Goal: Ask a question: Seek information or help from site administrators or community

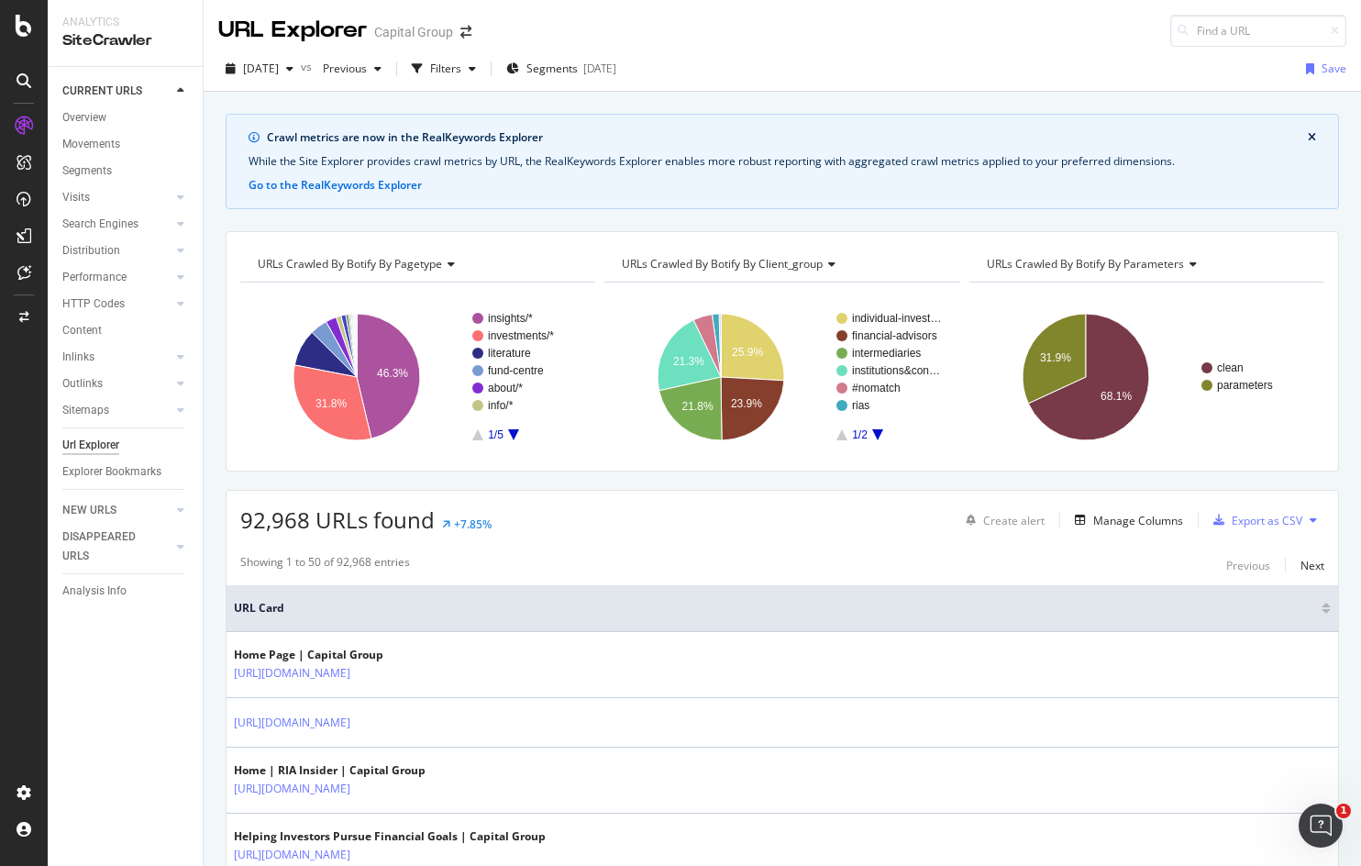
drag, startPoint x: 95, startPoint y: 662, endPoint x: 95, endPoint y: 644, distance: 18.3
click at [95, 662] on div "CURRENT URLS Overview Movements Segments Visits Analysis Orphan URLs Search Eng…" at bounding box center [125, 466] width 155 height 799
click at [28, 271] on icon at bounding box center [24, 272] width 14 height 15
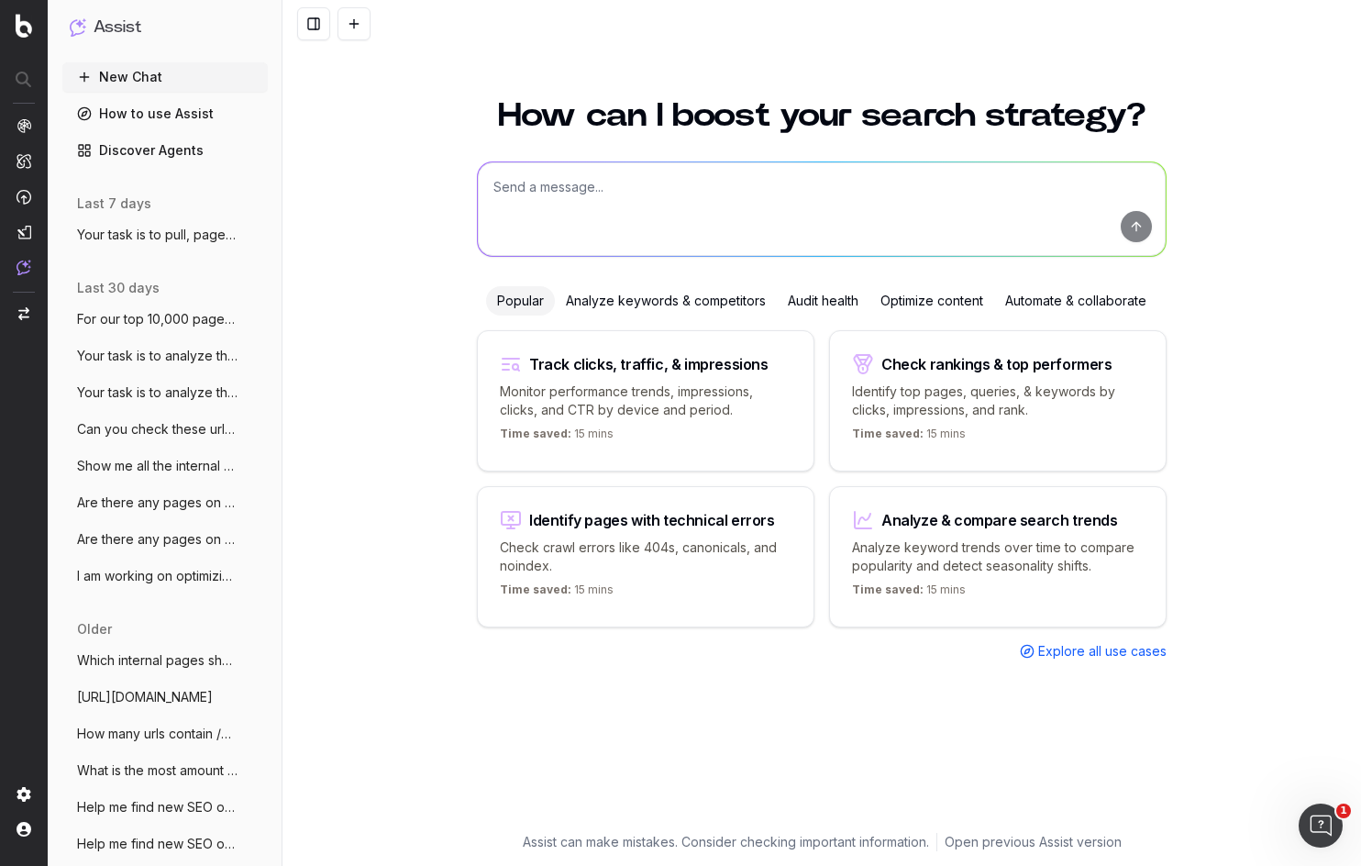
click at [538, 203] on textarea at bounding box center [822, 209] width 688 height 94
paste textarea "[URL][DOMAIN_NAME]"
type textarea "[URL][DOMAIN_NAME]"
type textarea "R"
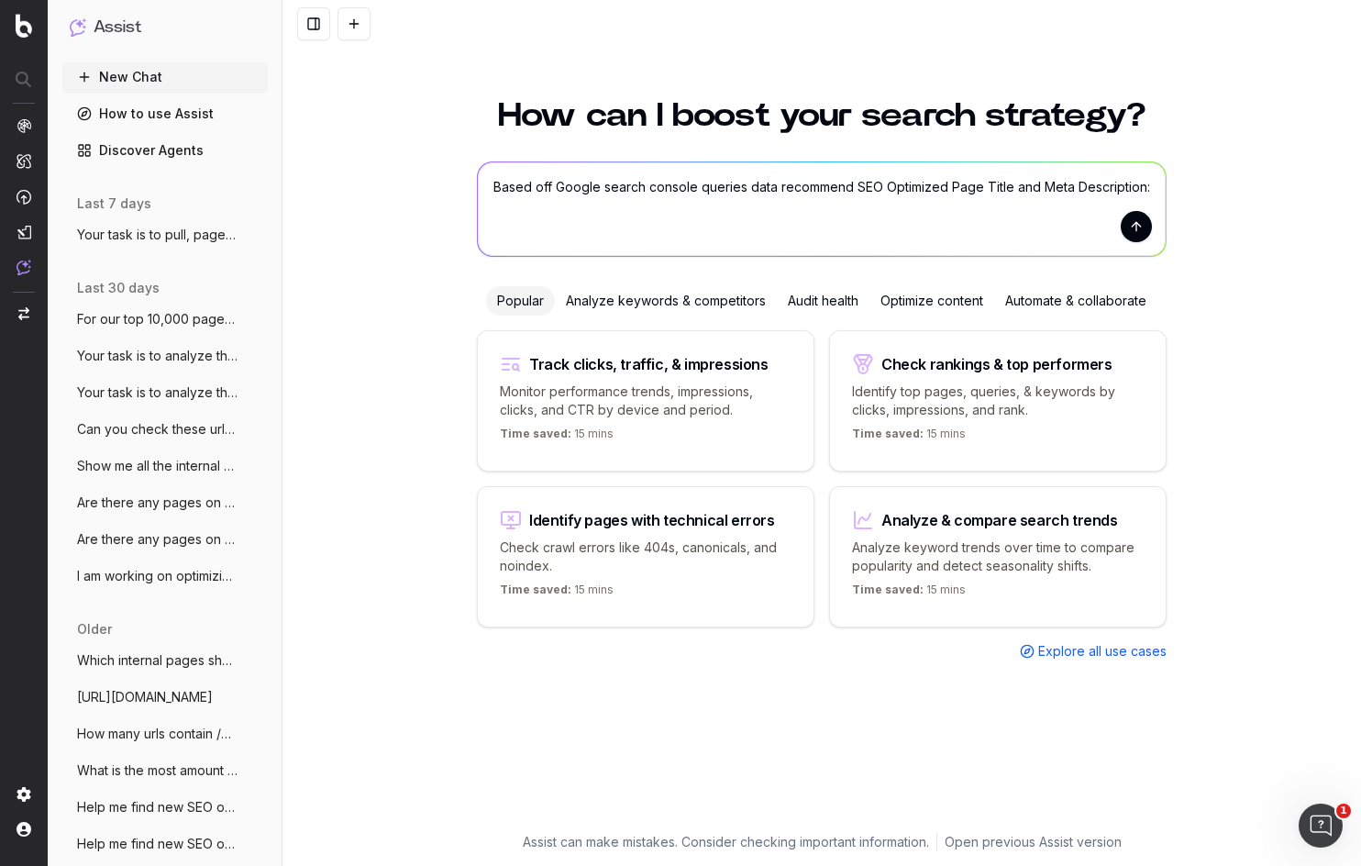
paste textarea "[URL][DOMAIN_NAME]"
type textarea "Based off Google search console queries data recommend SEO Optimized Page Title…"
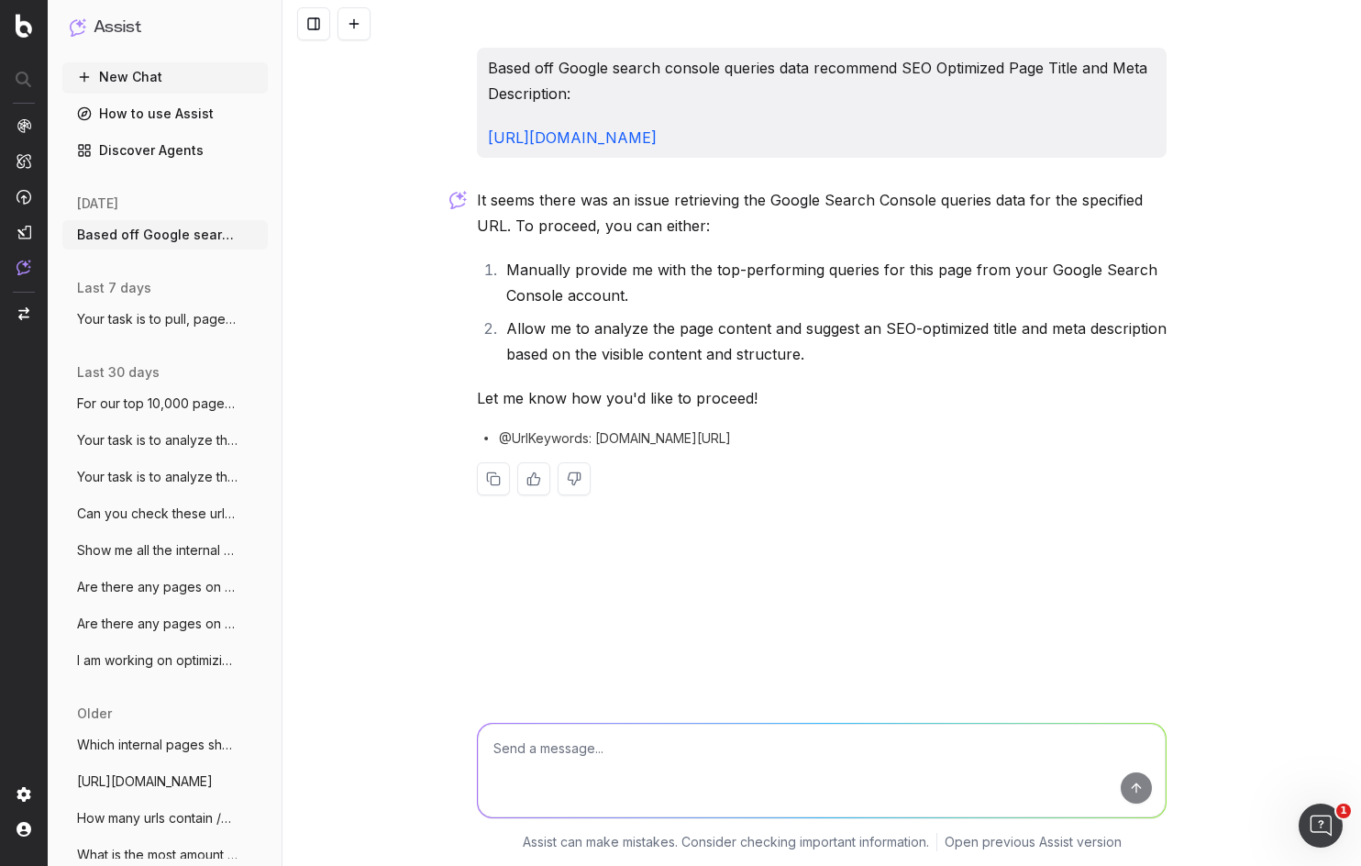
click at [619, 753] on textarea at bounding box center [822, 771] width 688 height 94
type textarea "can you try again"
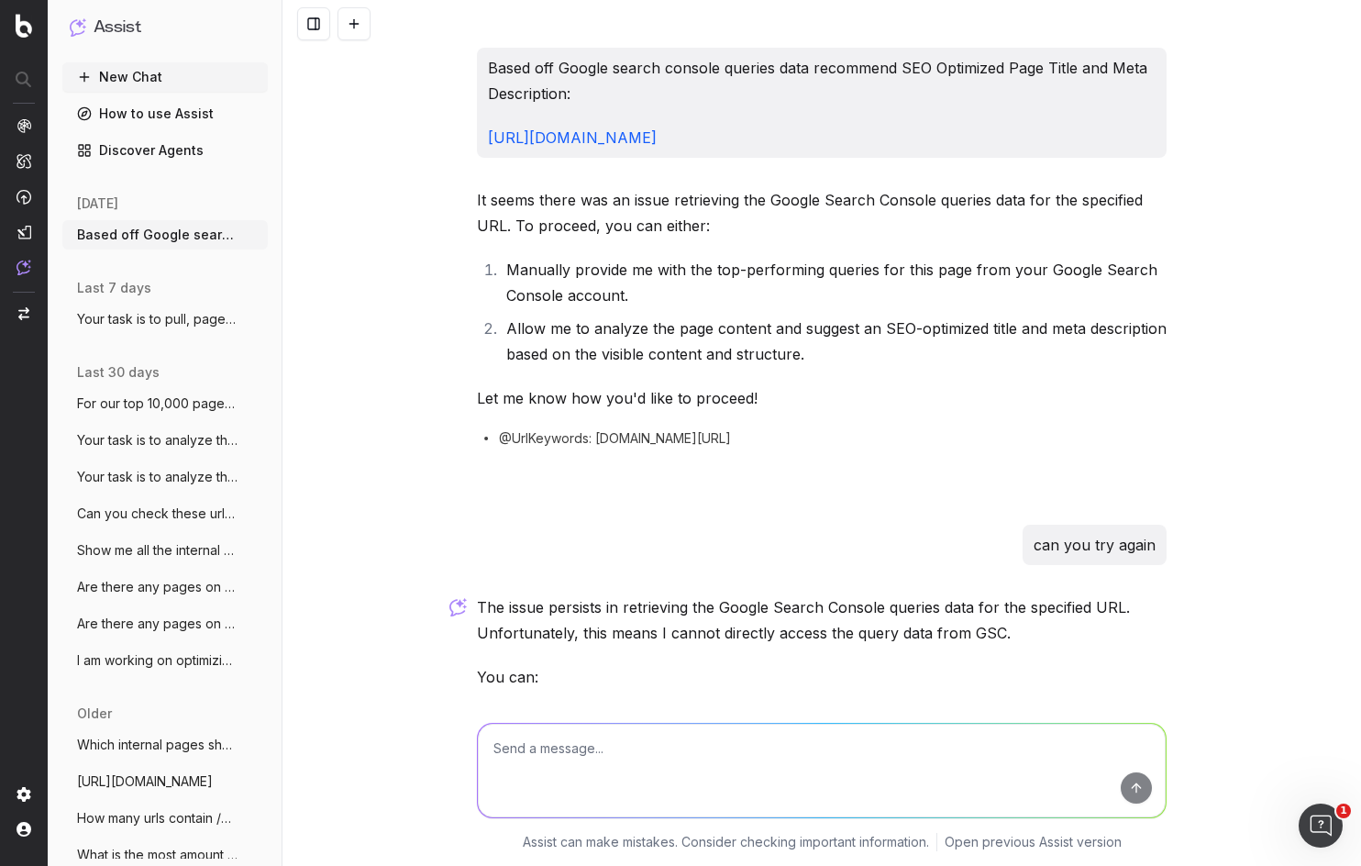
scroll to position [275, 0]
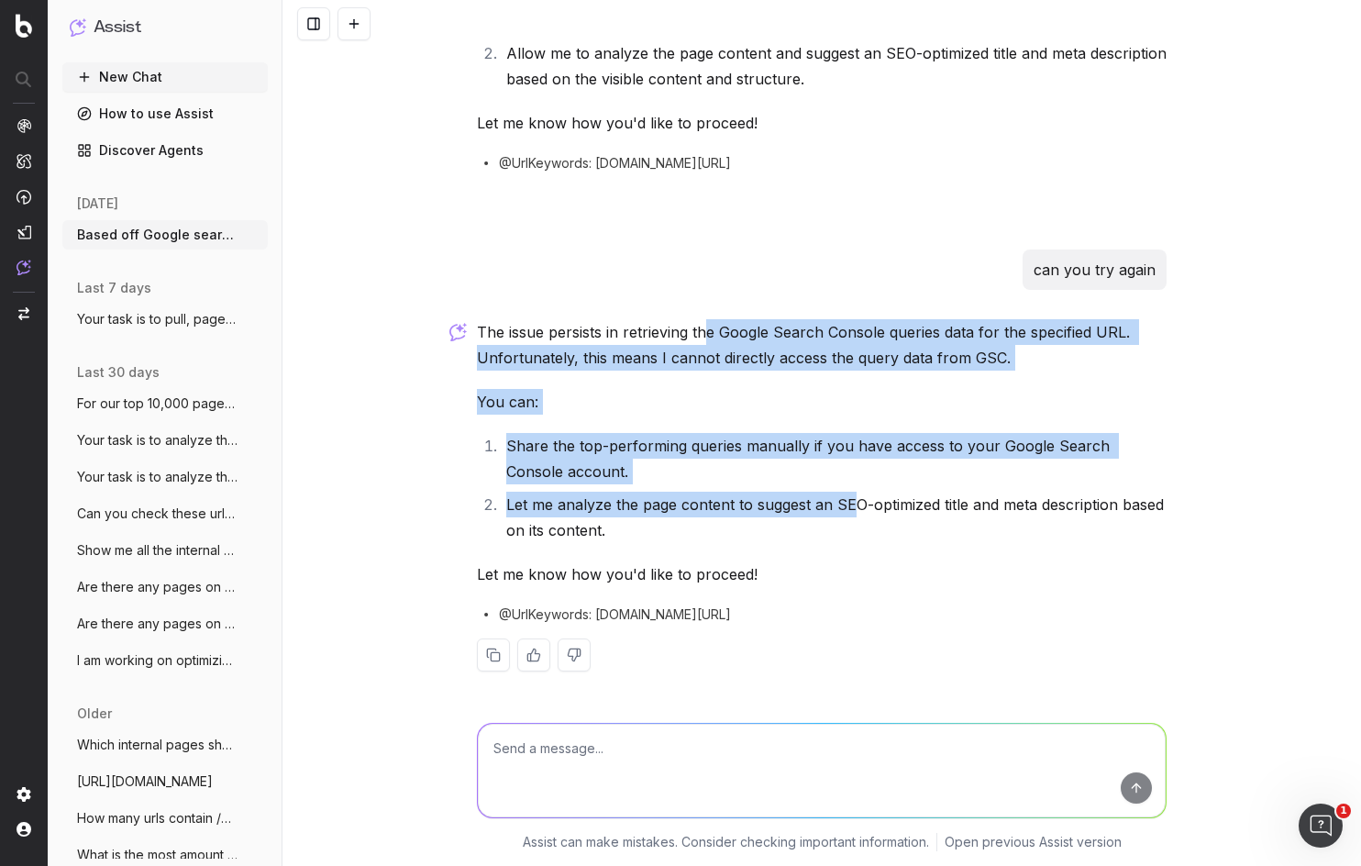
drag, startPoint x: 703, startPoint y: 338, endPoint x: 846, endPoint y: 512, distance: 225.5
click at [846, 512] on div "The issue persists in retrieving the Google Search Console queries data for the…" at bounding box center [822, 510] width 690 height 382
click at [846, 512] on li "Let me analyze the page content to suggest an SEO-optimized title and meta desc…" at bounding box center [834, 517] width 666 height 51
drag, startPoint x: 812, startPoint y: 437, endPoint x: 749, endPoint y: 339, distance: 116.3
click at [749, 339] on div "The issue persists in retrieving the Google Search Console queries data for the…" at bounding box center [822, 510] width 690 height 382
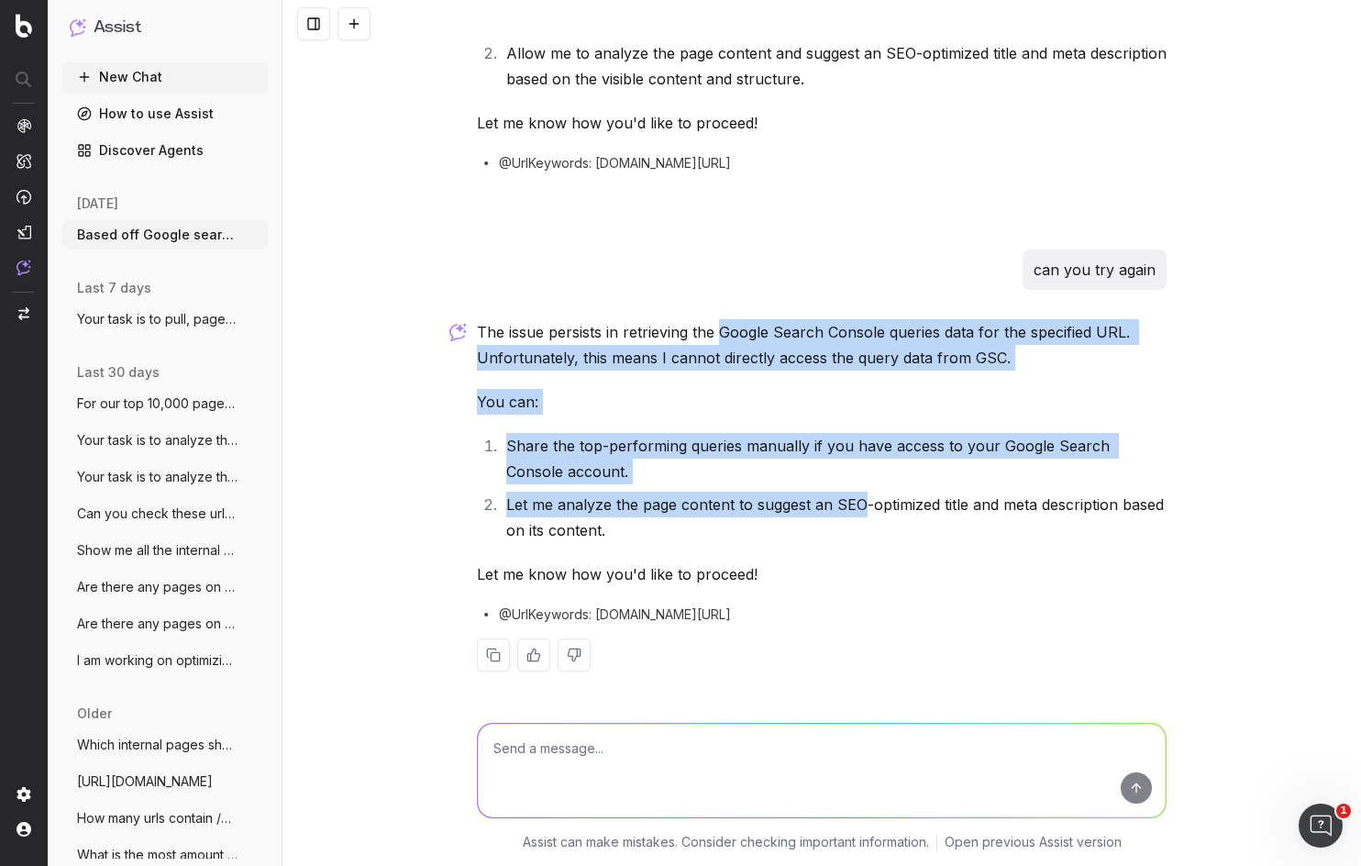
click at [749, 339] on p "The issue persists in retrieving the Google Search Console queries data for the…" at bounding box center [822, 344] width 690 height 51
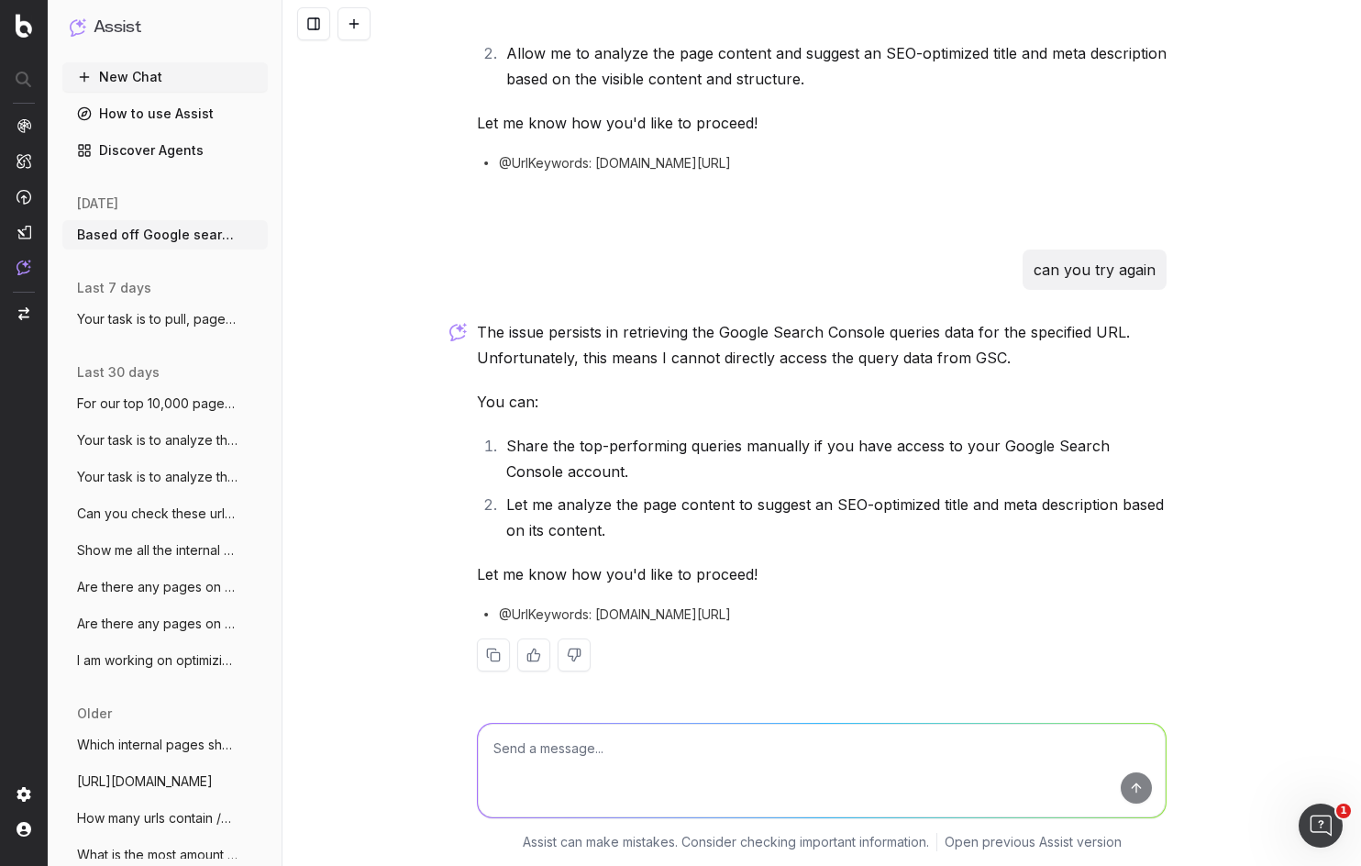
click at [537, 611] on span "@UrlKeywords: www.capitalgroup.com/advisor/ca/en/" at bounding box center [615, 614] width 232 height 18
click at [760, 624] on div "The issue persists in retrieving the Google Search Console queries data for the…" at bounding box center [822, 510] width 690 height 382
click at [280, 362] on div "Assist New Chat How to use Assist Discover Agents today Based off Google search…" at bounding box center [165, 433] width 235 height 866
click at [628, 763] on textarea at bounding box center [822, 771] width 688 height 94
type textarea "w"
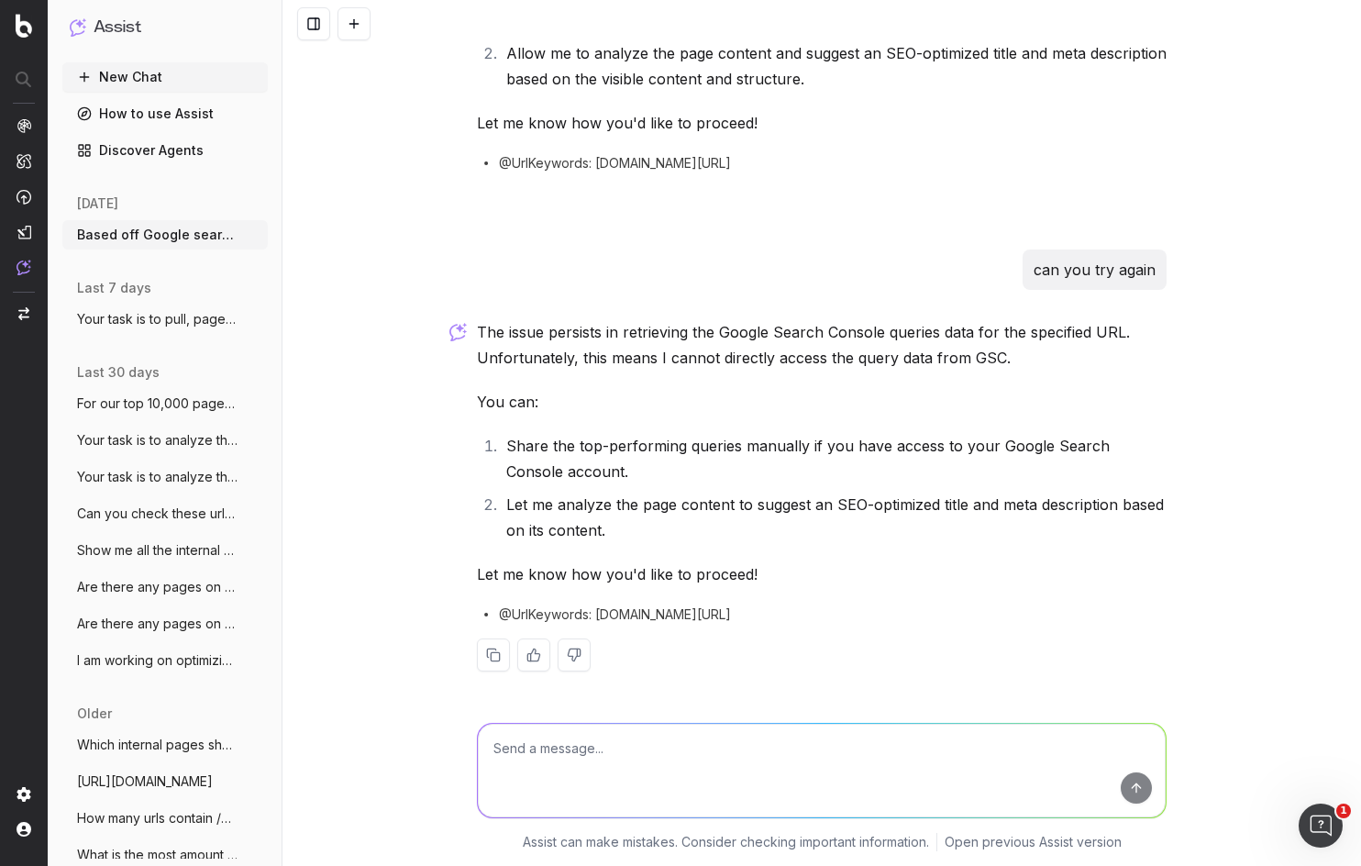
paste textarea "/advisor/ca/en/"
type textarea "/advisor/ca/en/ Try this"
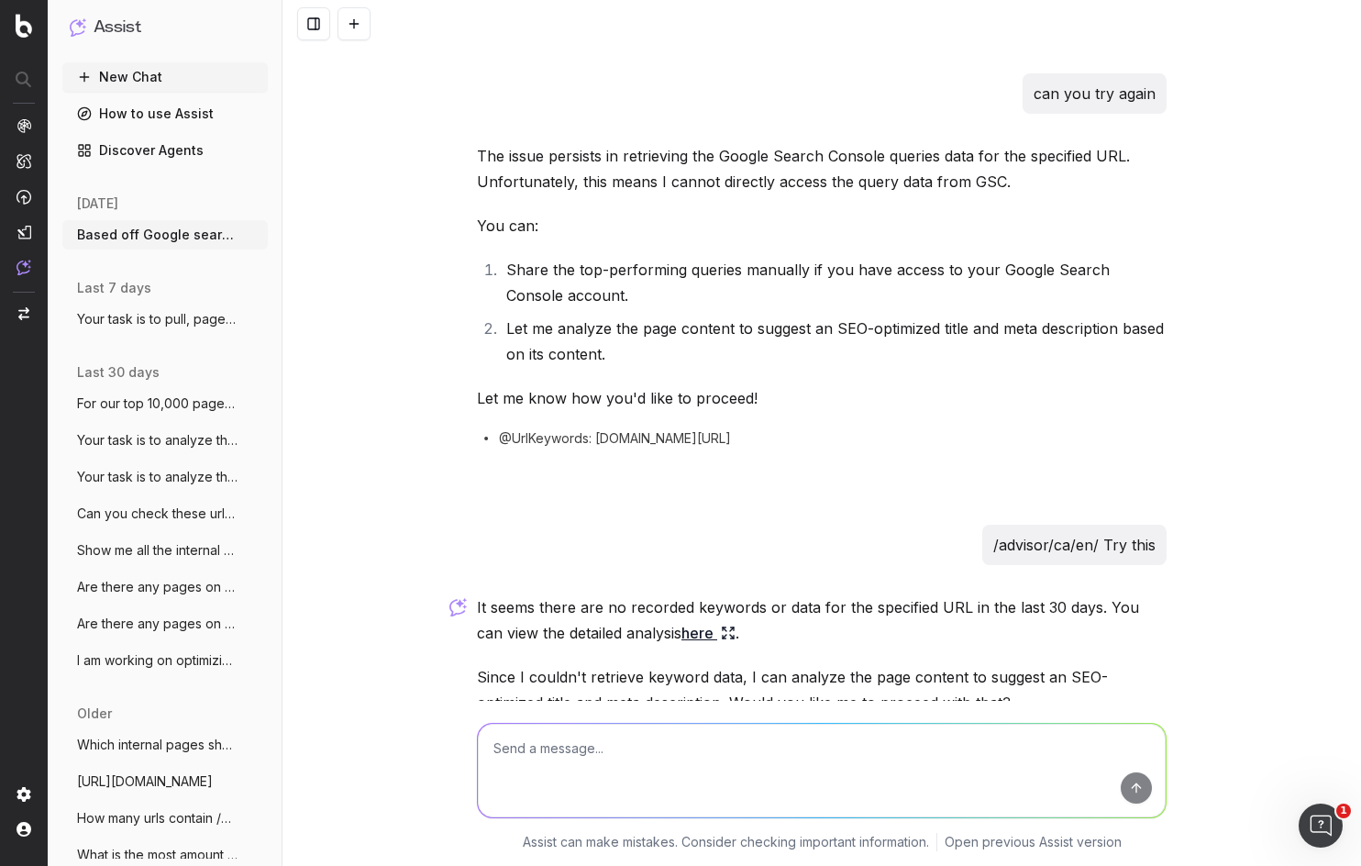
scroll to position [587, 0]
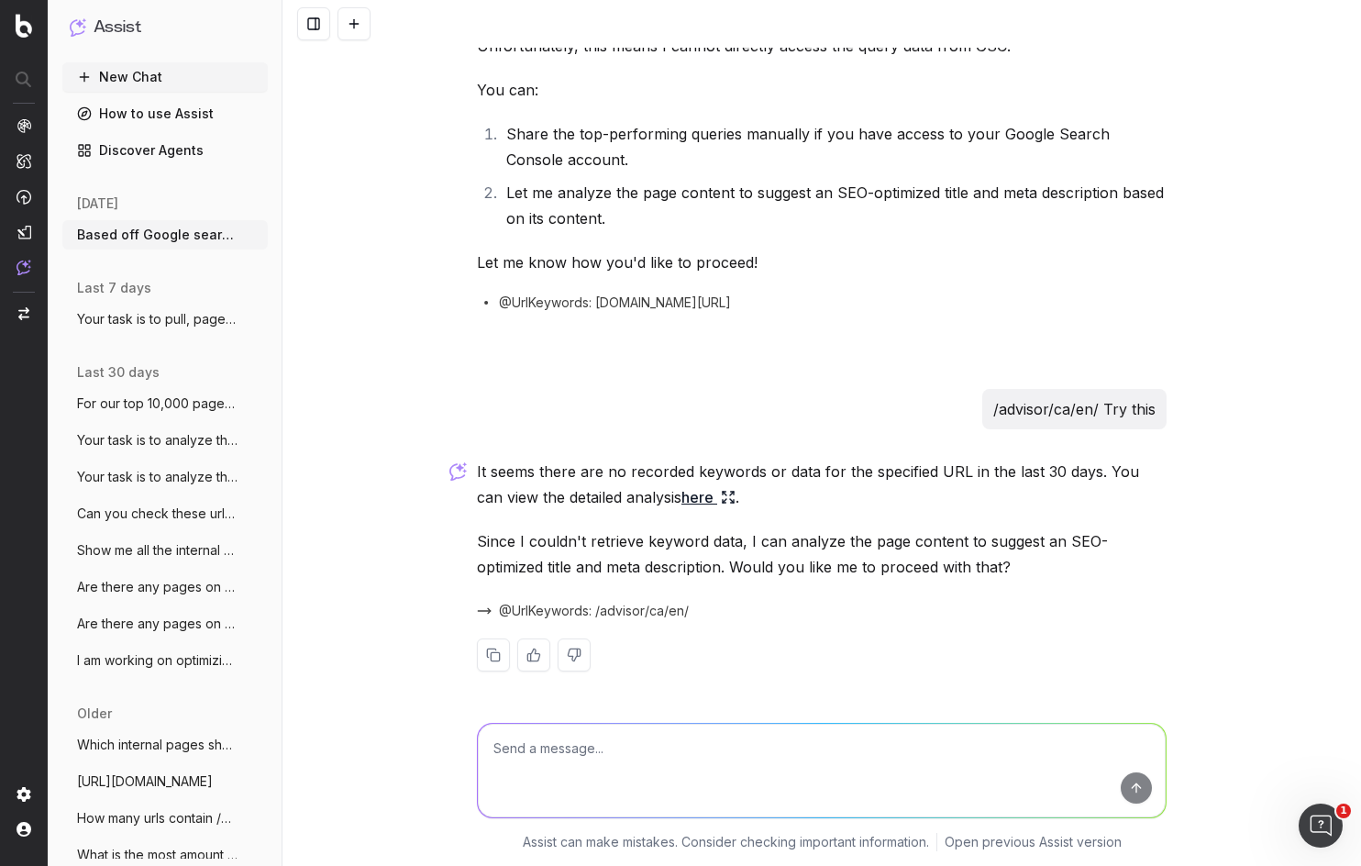
click at [718, 779] on textarea at bounding box center [822, 771] width 688 height 94
type textarea "S"
click at [314, 183] on div "Based off Google search console queries data recommend SEO Optimized Page Title…" at bounding box center [822, 433] width 1079 height 866
click at [620, 759] on textarea at bounding box center [822, 771] width 688 height 94
type textarea "yes"
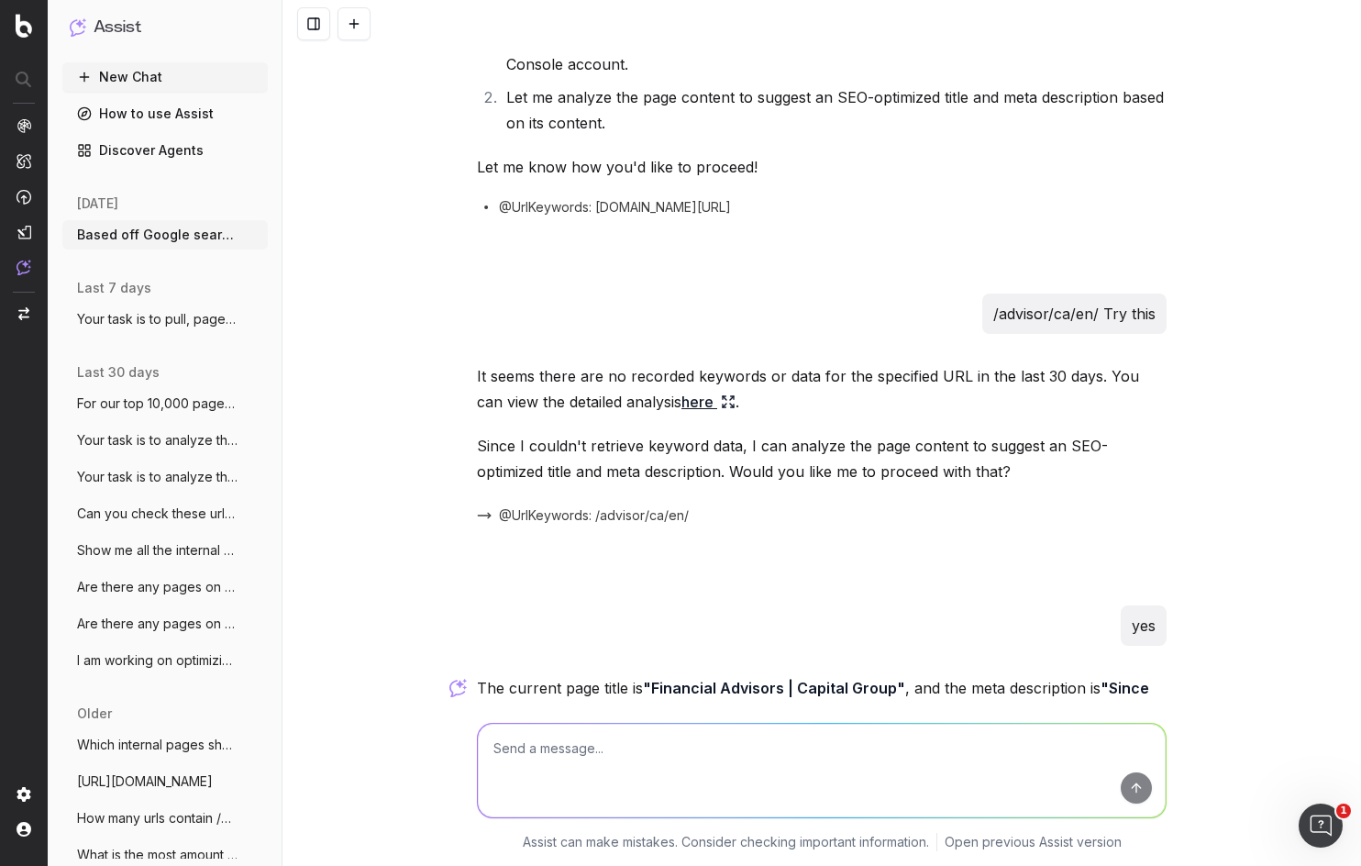
scroll to position [1185, 0]
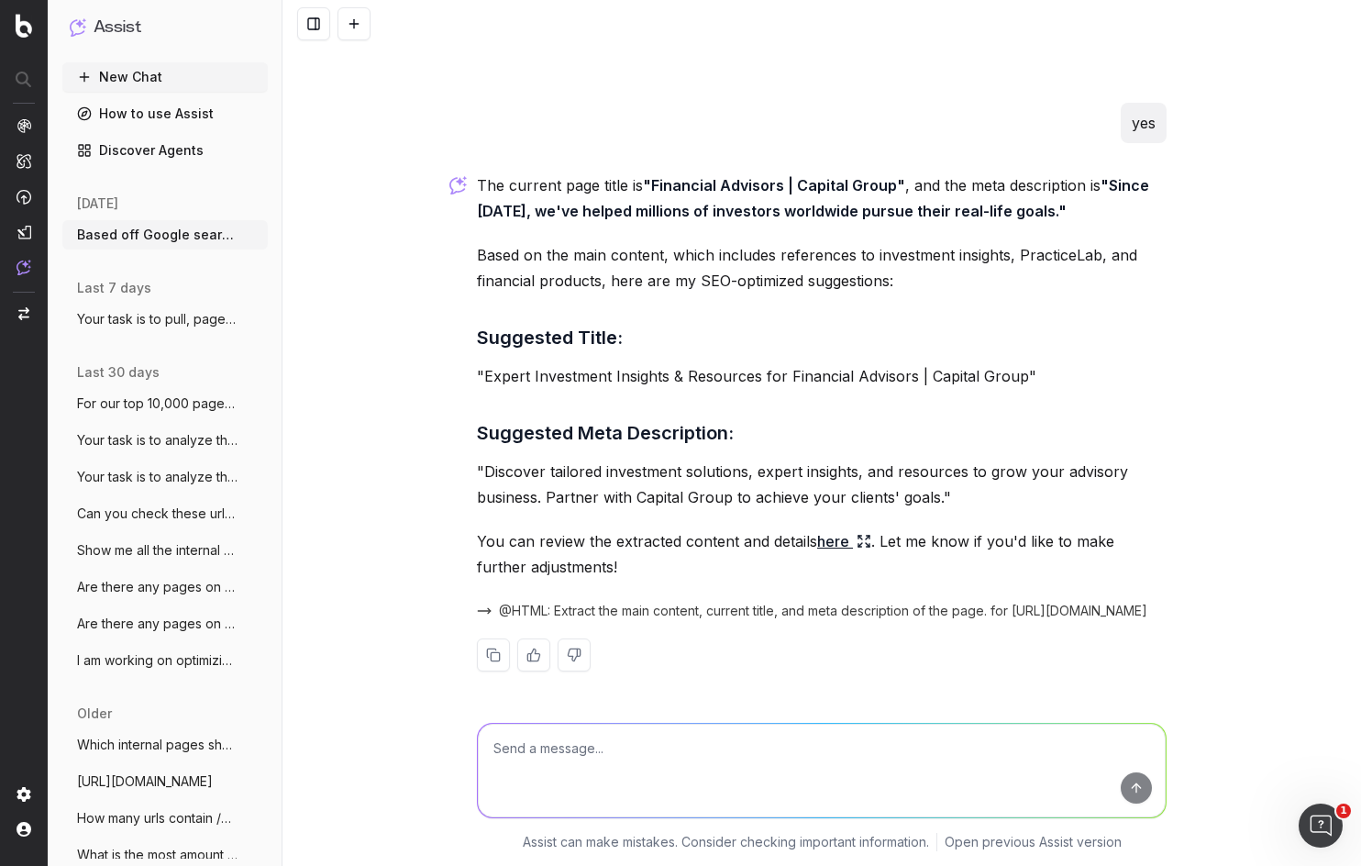
click at [698, 409] on div "The current page title is "Financial Advisors | Capital Group" , and the meta d…" at bounding box center [822, 436] width 690 height 528
drag, startPoint x: 690, startPoint y: 119, endPoint x: 721, endPoint y: 91, distance: 42.2
click at [690, 119] on div "yes" at bounding box center [822, 123] width 690 height 40
